Goal: Transaction & Acquisition: Purchase product/service

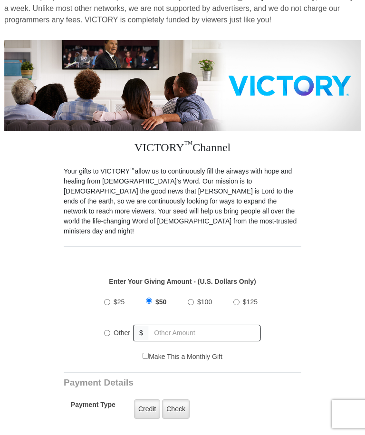
click at [192, 299] on input "$100" at bounding box center [191, 302] width 6 height 6
radio input "true"
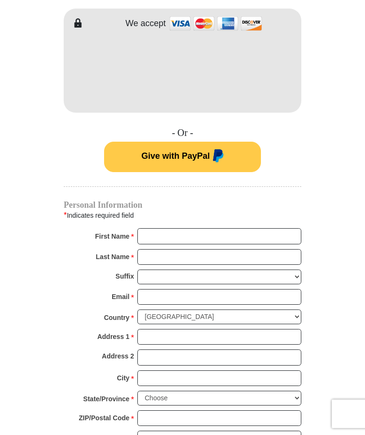
scroll to position [532, 0]
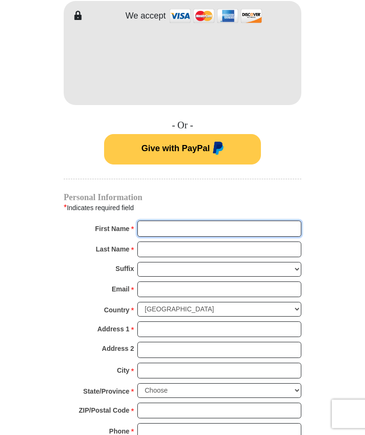
click at [185, 221] on input "First Name *" at bounding box center [220, 229] width 164 height 16
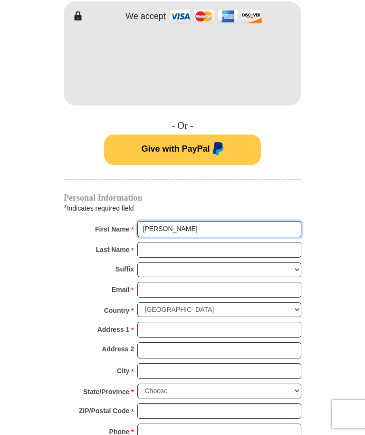
type input "[PERSON_NAME]"
click at [198, 243] on input "Last Name *" at bounding box center [220, 250] width 164 height 16
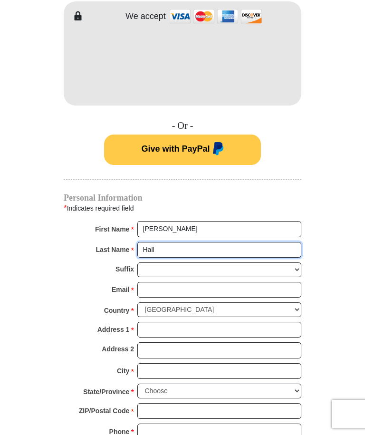
type input "Hall"
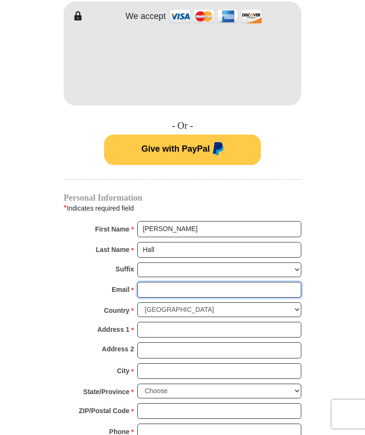
click at [190, 282] on input "Email *" at bounding box center [220, 290] width 164 height 16
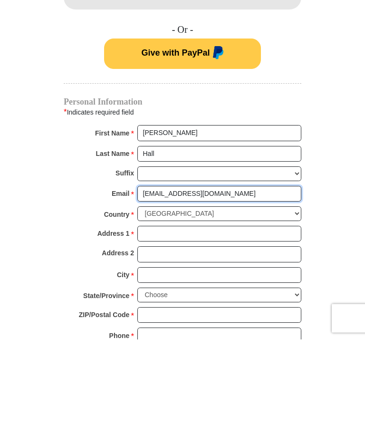
type input "[EMAIL_ADDRESS][DOMAIN_NAME]"
click at [165, 322] on input "Address 1 *" at bounding box center [220, 330] width 164 height 16
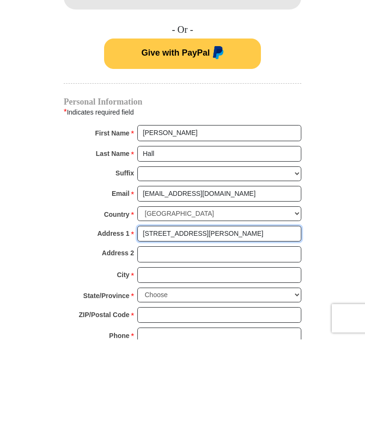
type input "[STREET_ADDRESS][PERSON_NAME]"
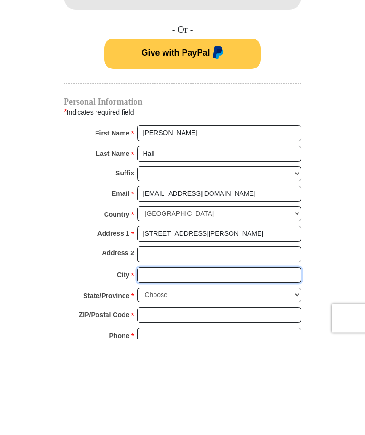
click at [220, 364] on input "City *" at bounding box center [220, 372] width 164 height 16
type input "[GEOGRAPHIC_DATA]"
click at [294, 384] on select "Choose [US_STATE] [US_STATE] [US_STATE] [US_STATE] [US_STATE] Armed Forces Amer…" at bounding box center [220, 391] width 164 height 15
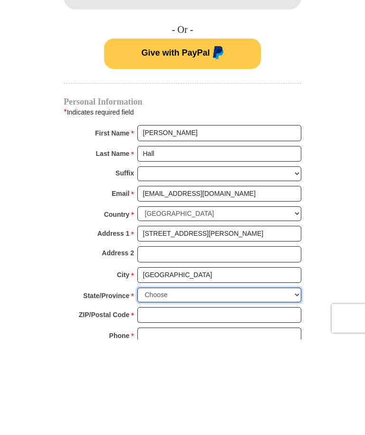
scroll to position [628, 0]
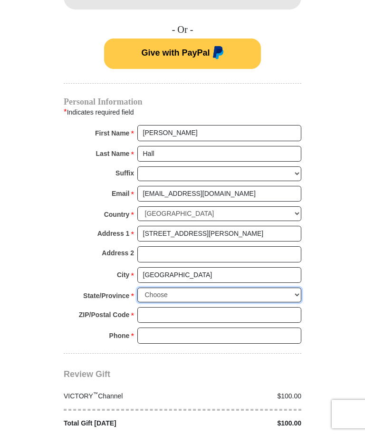
select select "NC"
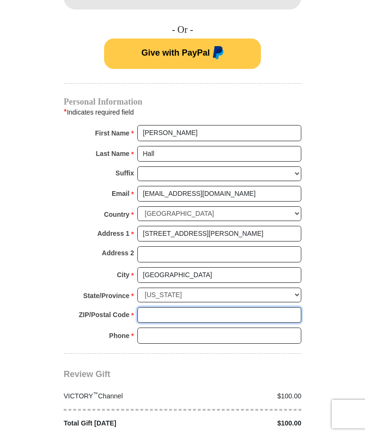
click at [178, 307] on input "ZIP/Postal Code *" at bounding box center [220, 315] width 164 height 16
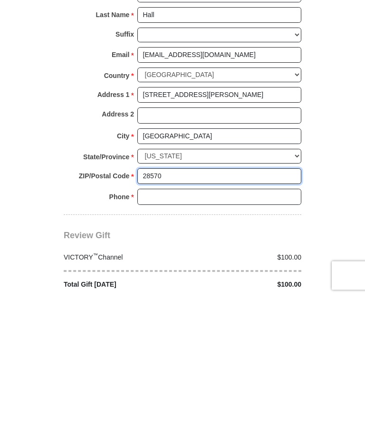
type input "28570"
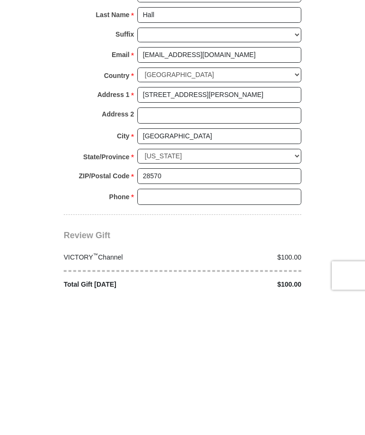
click at [171, 328] on input "Phone * *" at bounding box center [220, 336] width 164 height 16
type input "2527771369"
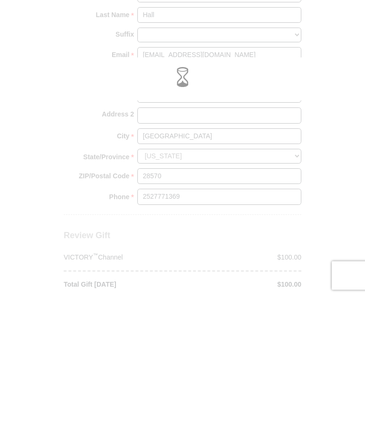
scroll to position [767, 0]
